Goal: Navigation & Orientation: Find specific page/section

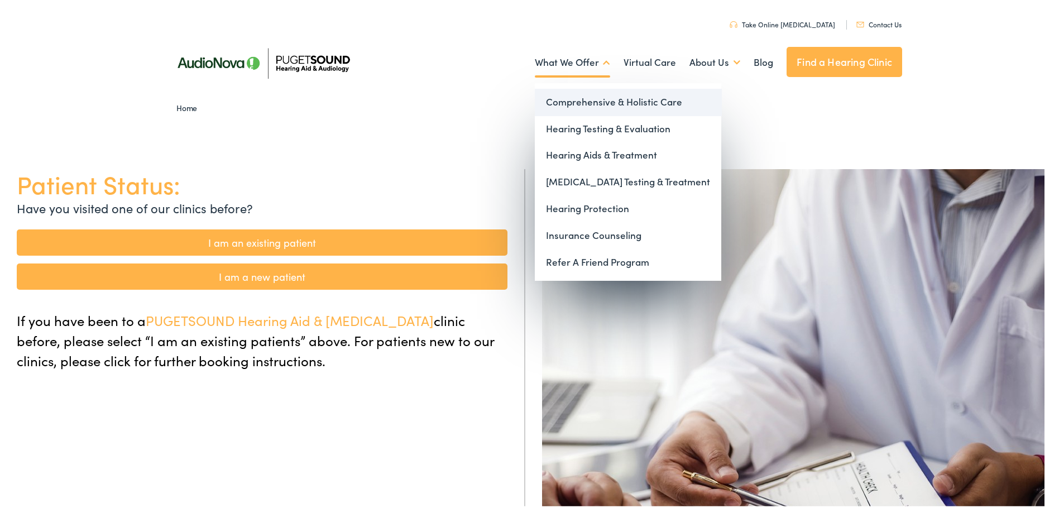
click at [584, 97] on link "Comprehensive & Holistic Care" at bounding box center [628, 100] width 187 height 27
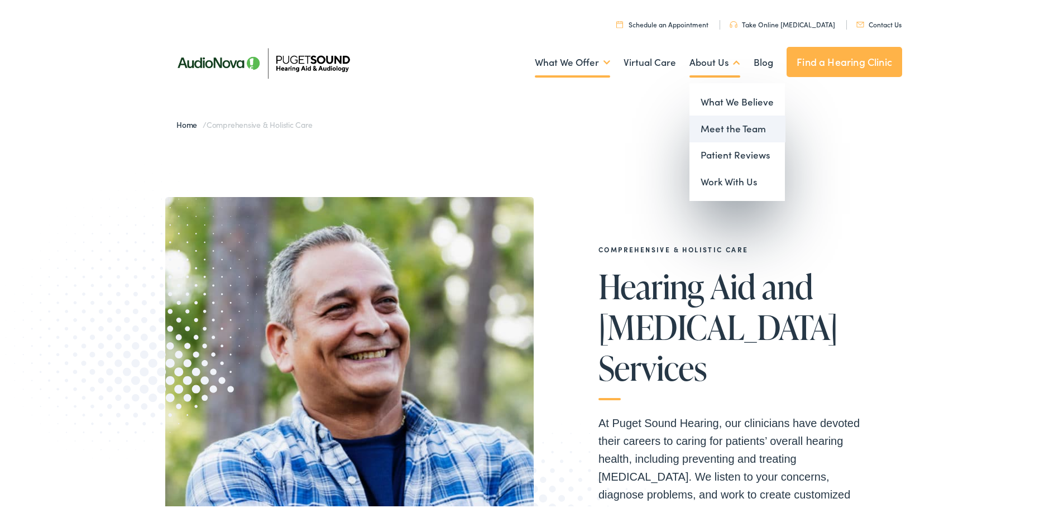
click at [715, 131] on link "Meet the Team" at bounding box center [737, 126] width 95 height 27
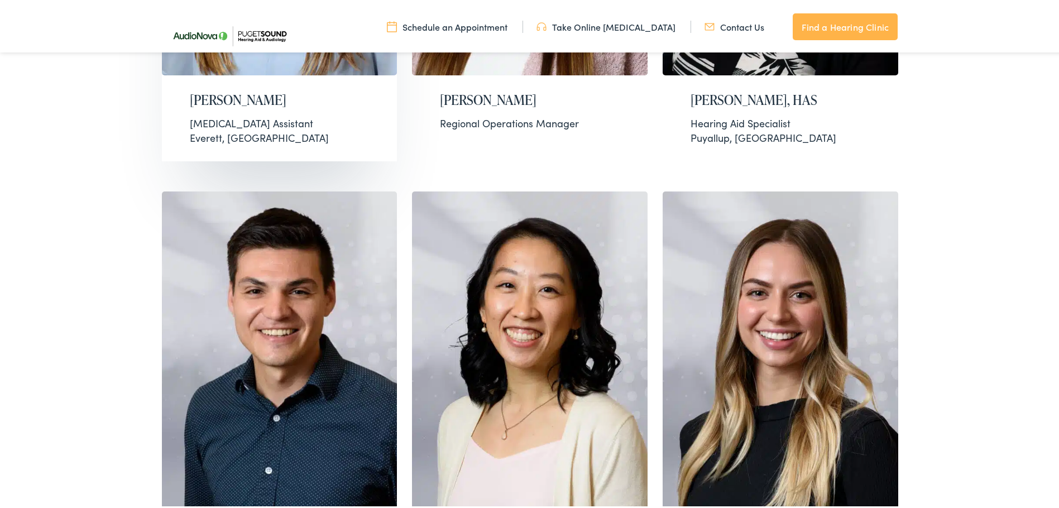
scroll to position [782, 0]
